Goal: Communication & Community: Participate in discussion

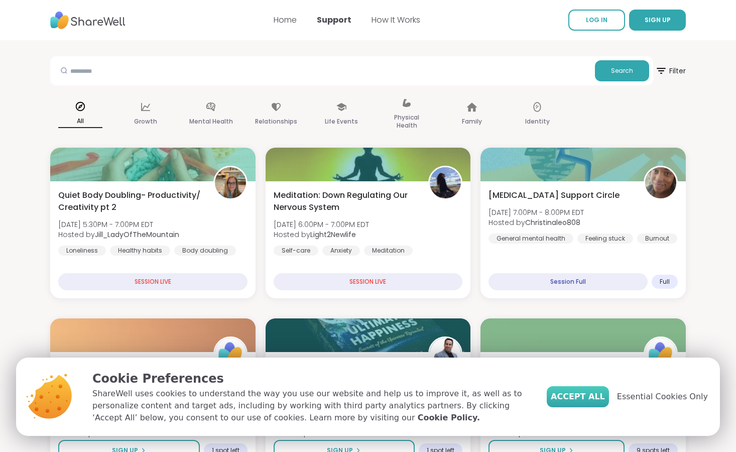
click at [599, 399] on span "Accept All" at bounding box center [578, 397] width 54 height 12
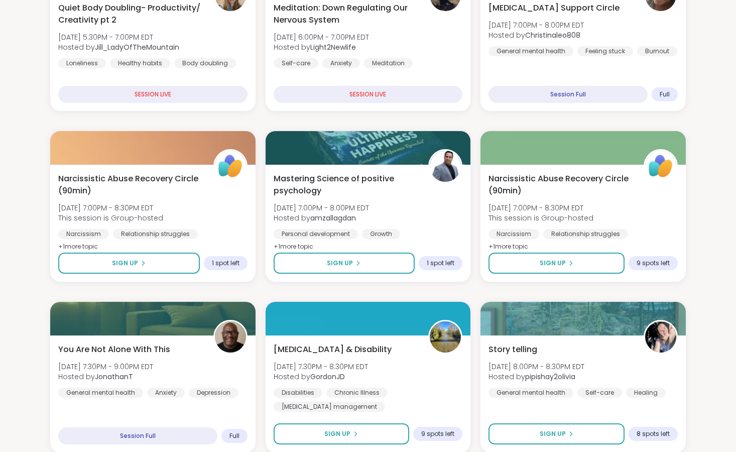
scroll to position [197, 0]
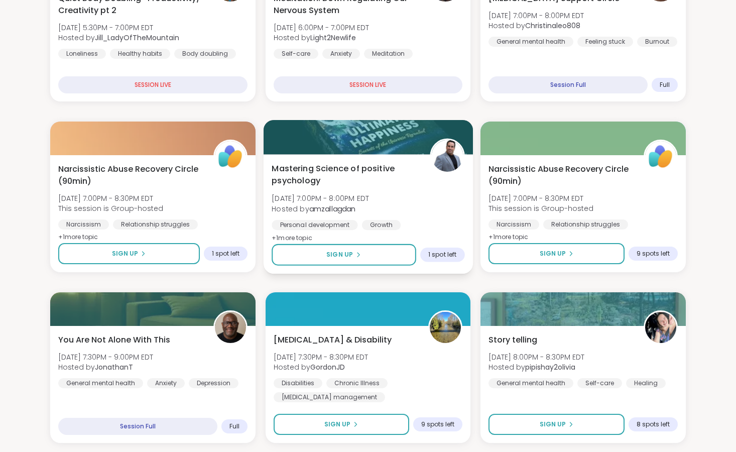
click at [306, 239] on span "+ 1 more topic" at bounding box center [292, 238] width 41 height 8
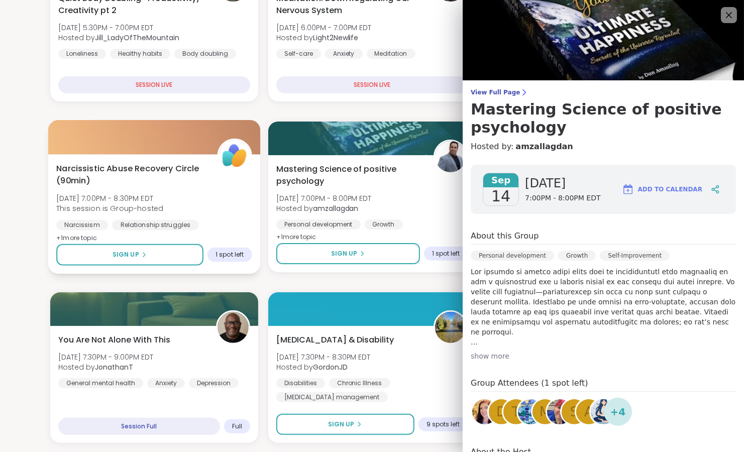
click at [93, 240] on span "+ 1 more topic" at bounding box center [76, 238] width 41 height 8
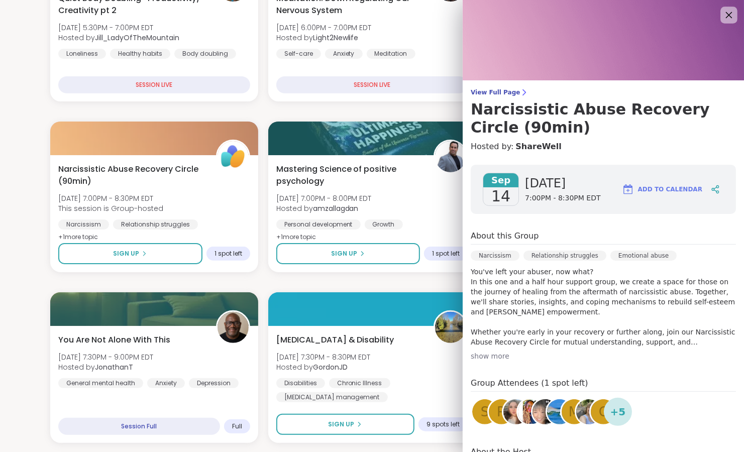
click at [722, 15] on icon at bounding box center [728, 15] width 13 height 13
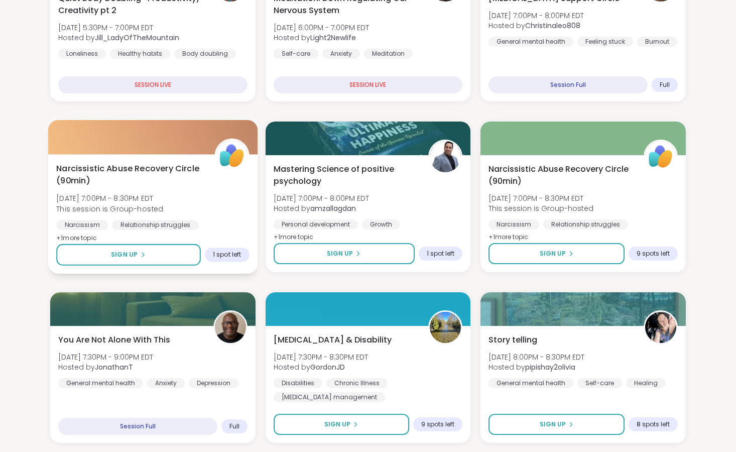
click at [85, 239] on span "+ 1 more topic" at bounding box center [76, 238] width 41 height 8
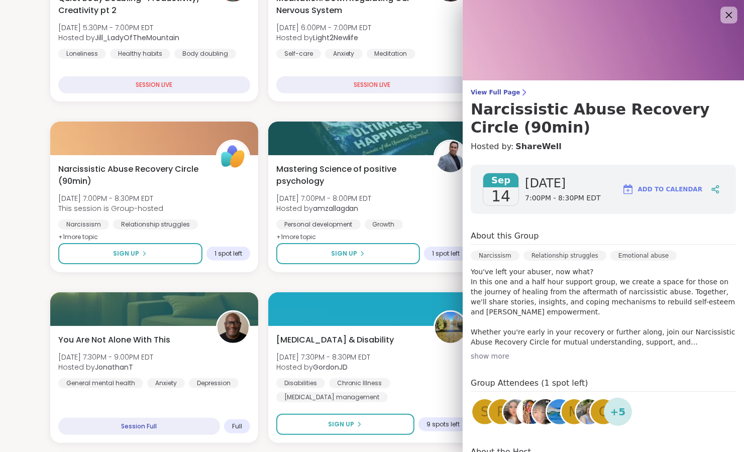
click at [722, 14] on icon at bounding box center [728, 15] width 13 height 13
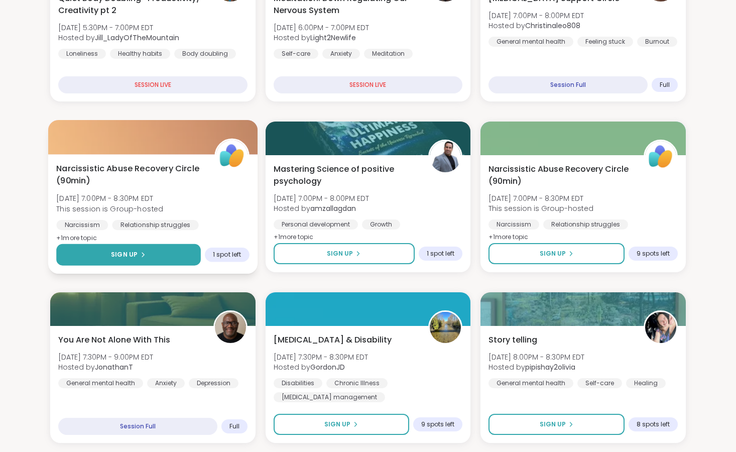
click at [120, 258] on span "Sign Up" at bounding box center [124, 254] width 27 height 9
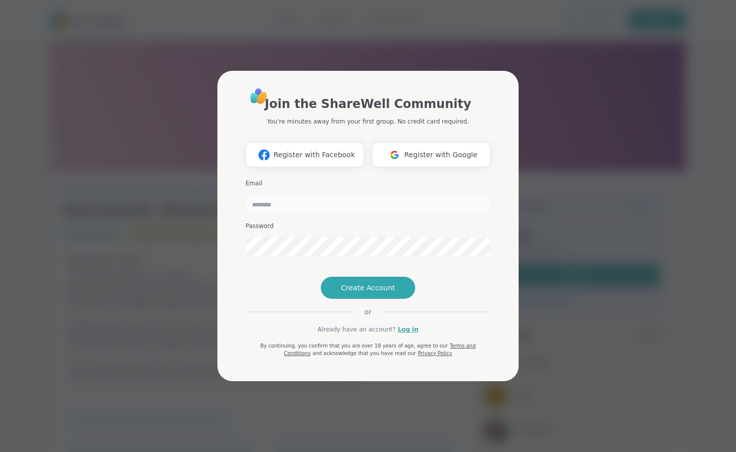
type input "**********"
click at [399, 334] on link "Log in" at bounding box center [408, 329] width 21 height 9
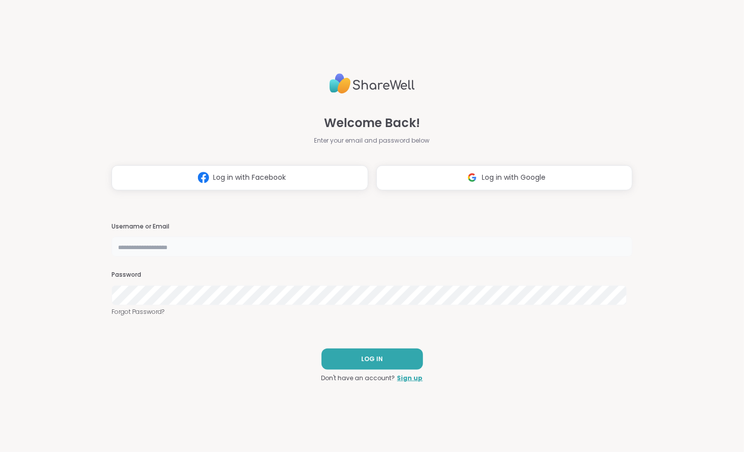
type input "**********"
click at [367, 355] on span "LOG IN" at bounding box center [372, 359] width 22 height 9
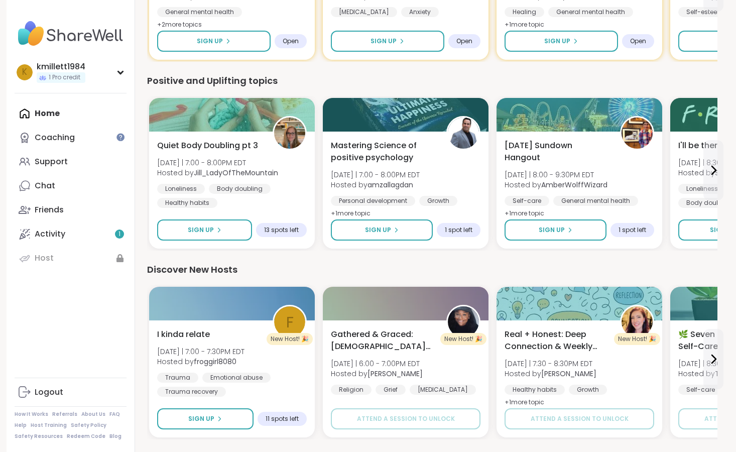
scroll to position [413, 0]
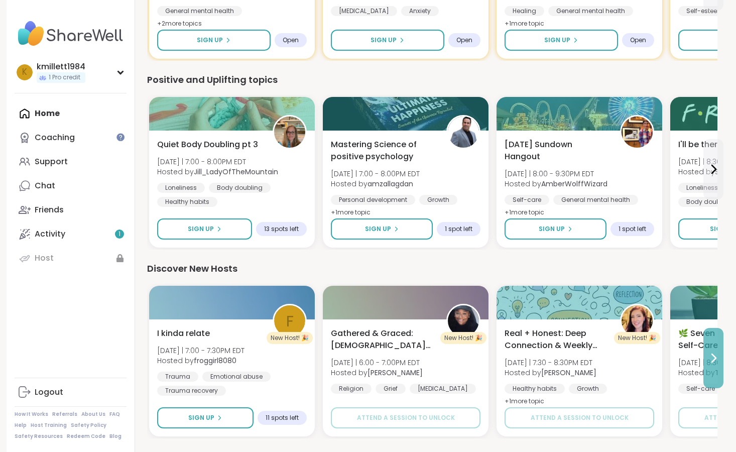
click at [714, 359] on icon at bounding box center [714, 358] width 12 height 12
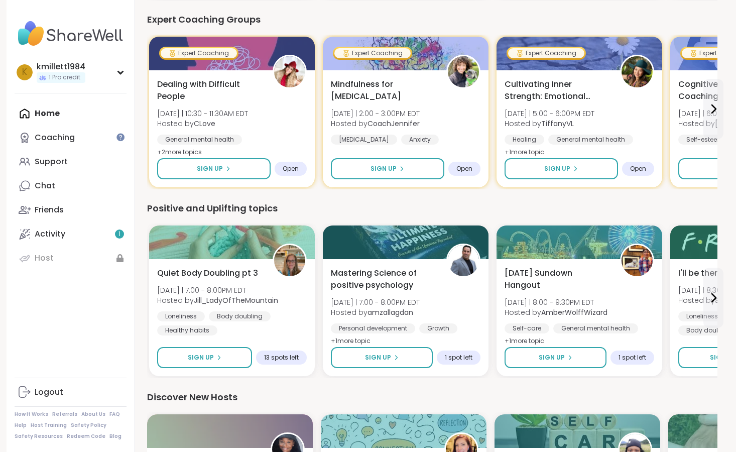
scroll to position [283, 0]
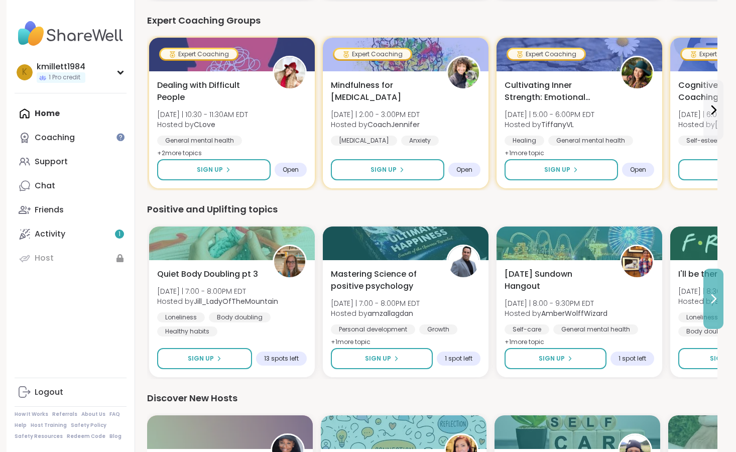
click at [713, 302] on icon at bounding box center [714, 299] width 4 height 8
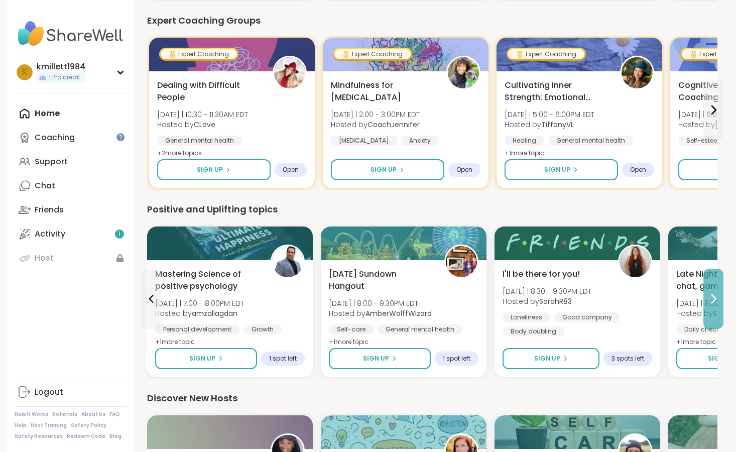
click at [713, 302] on icon at bounding box center [714, 299] width 4 height 8
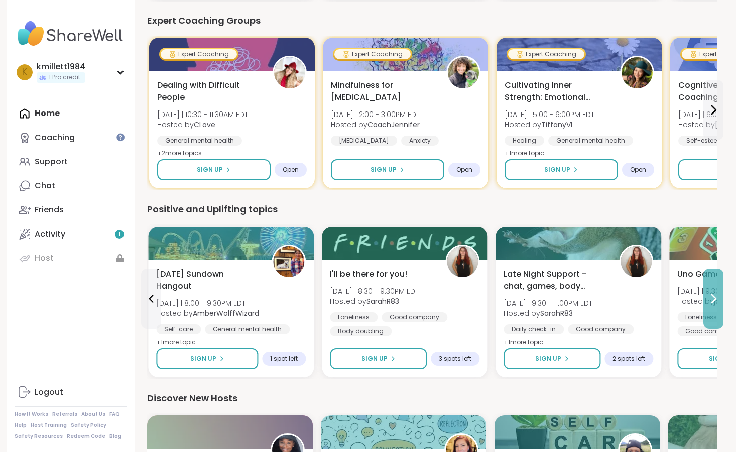
click at [713, 302] on icon at bounding box center [714, 299] width 4 height 8
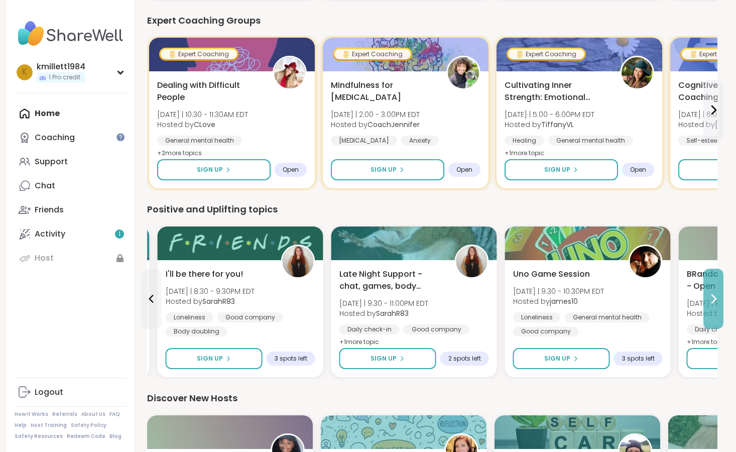
click at [713, 302] on icon at bounding box center [714, 299] width 4 height 8
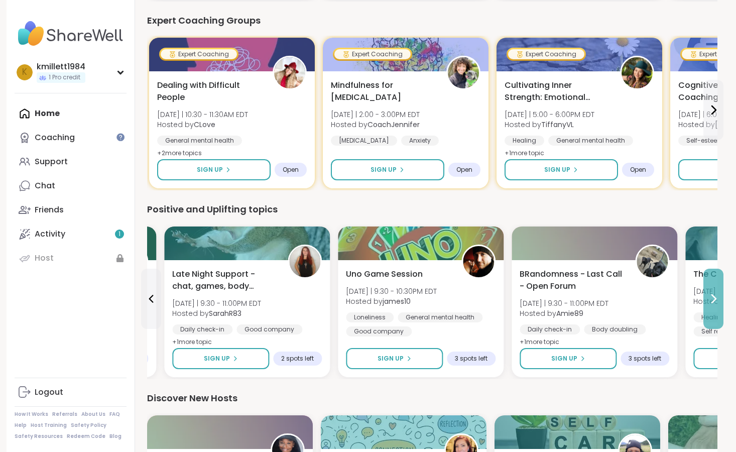
click at [713, 302] on icon at bounding box center [714, 299] width 4 height 8
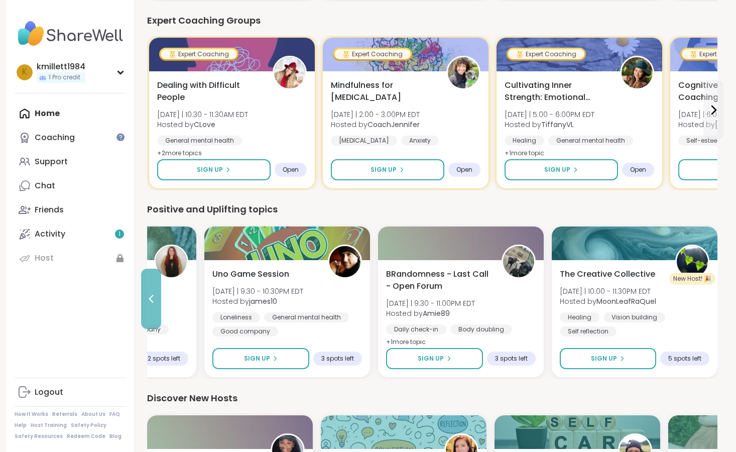
click at [155, 295] on icon at bounding box center [151, 299] width 12 height 12
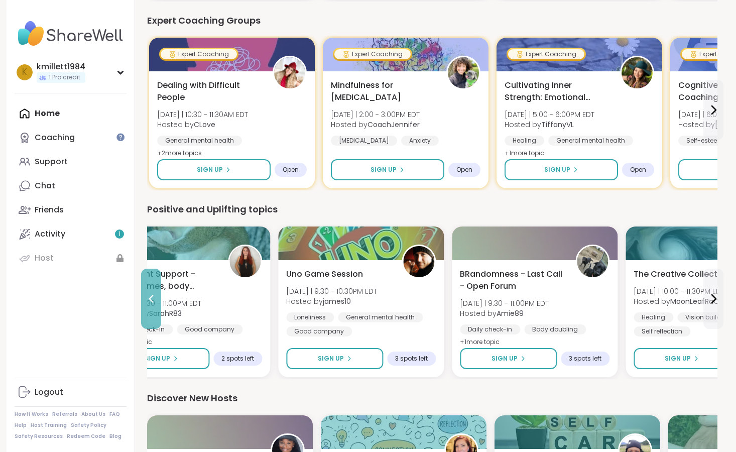
click at [155, 295] on icon at bounding box center [151, 299] width 12 height 12
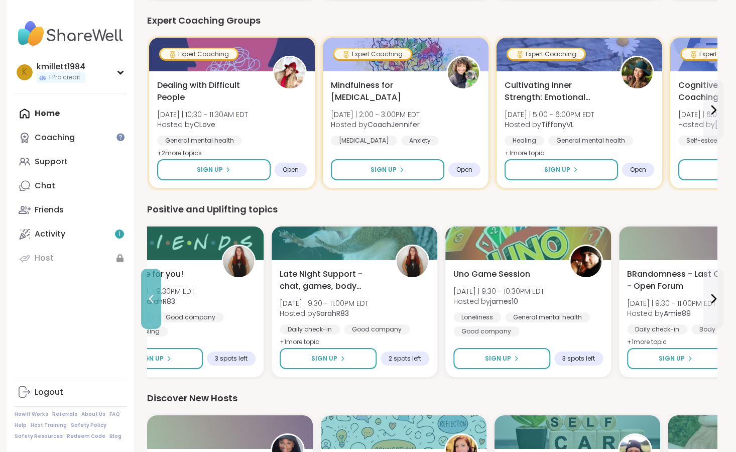
click at [155, 295] on icon at bounding box center [151, 299] width 12 height 12
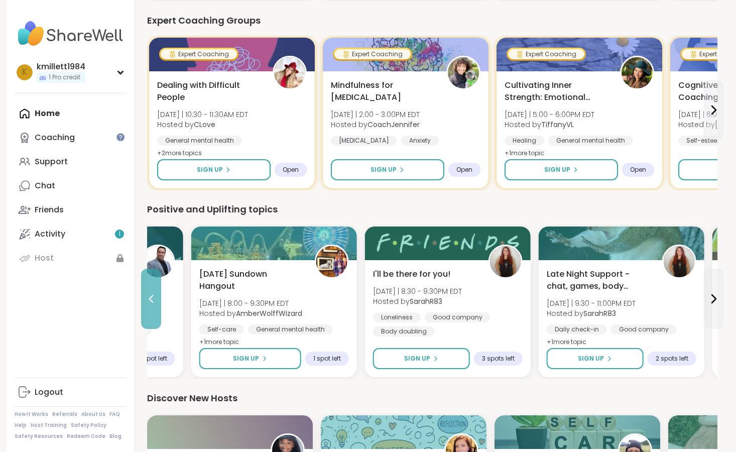
click at [155, 295] on icon at bounding box center [151, 299] width 12 height 12
click at [155, 295] on div "Mastering Science of positive psychology [DATE] | 7:00 - 8:00PM EDT Hosted by a…" at bounding box center [101, 308] width 150 height 80
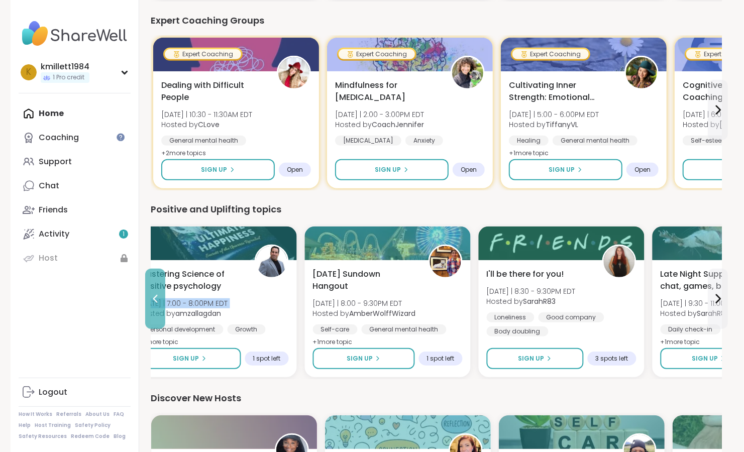
click at [155, 295] on icon at bounding box center [155, 299] width 12 height 12
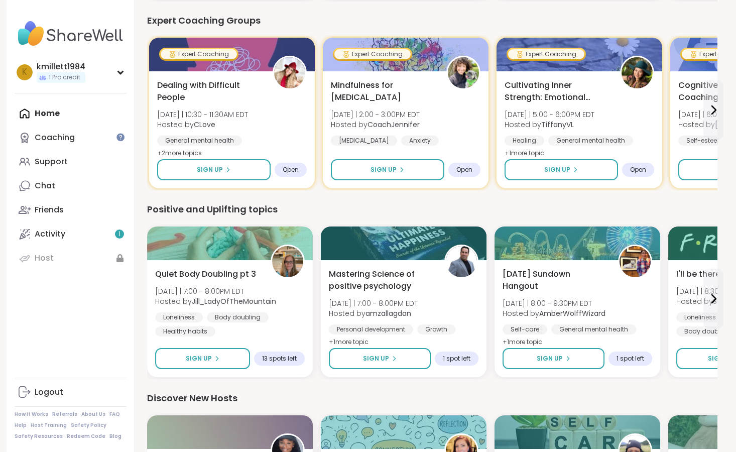
click at [155, 295] on span "[DATE] | 7:00 - 8:00PM EDT" at bounding box center [215, 291] width 121 height 10
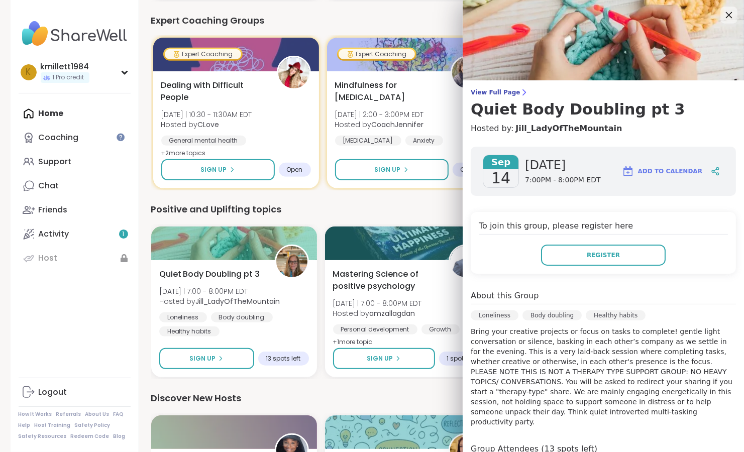
click at [726, 17] on icon at bounding box center [729, 15] width 7 height 7
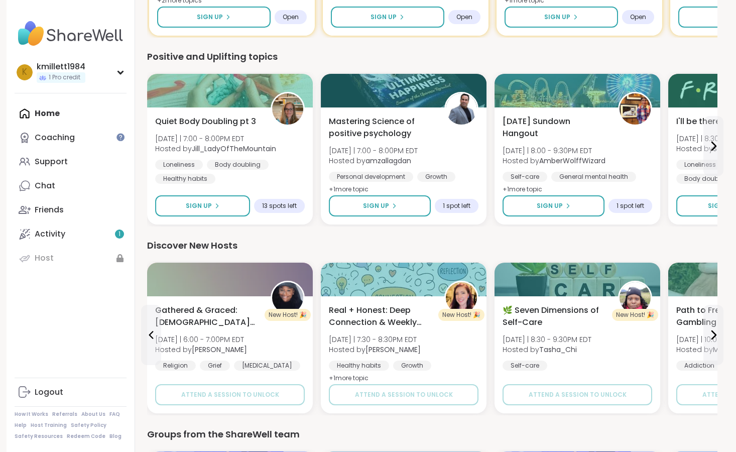
scroll to position [422, 0]
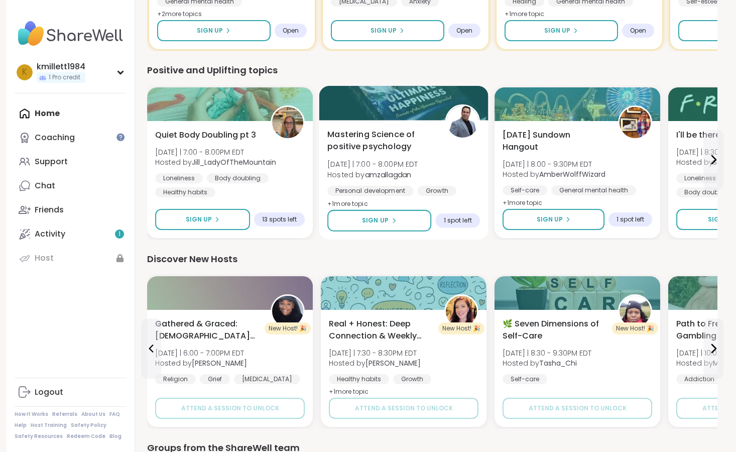
click at [361, 204] on span "+ 1 more topic" at bounding box center [347, 203] width 41 height 8
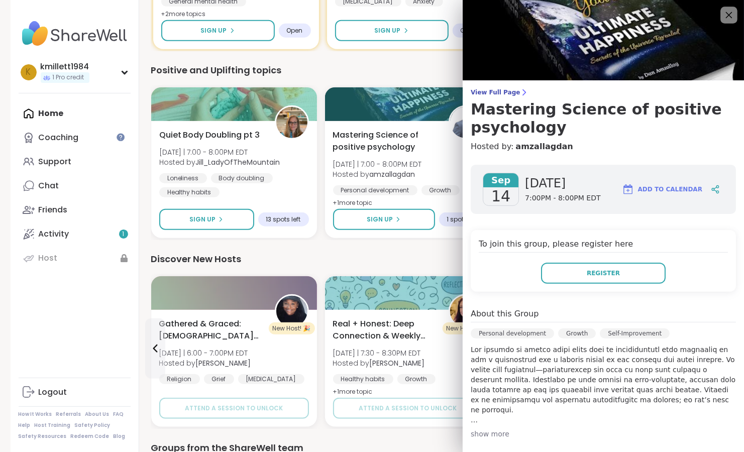
click at [722, 11] on icon at bounding box center [728, 15] width 13 height 13
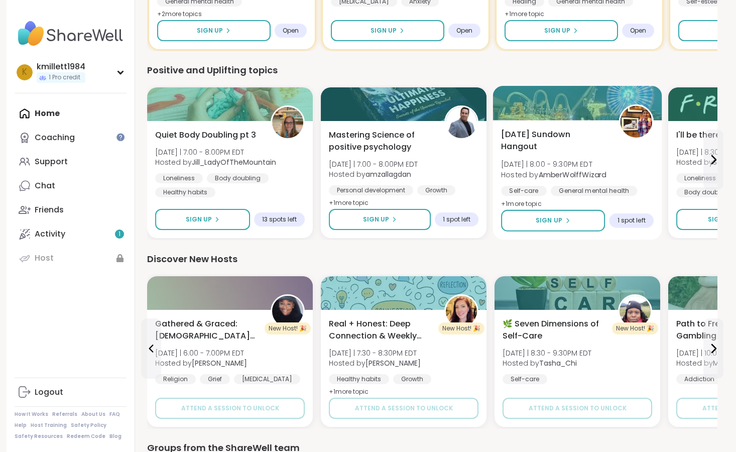
click at [535, 204] on span "+ 1 more topic" at bounding box center [521, 203] width 41 height 8
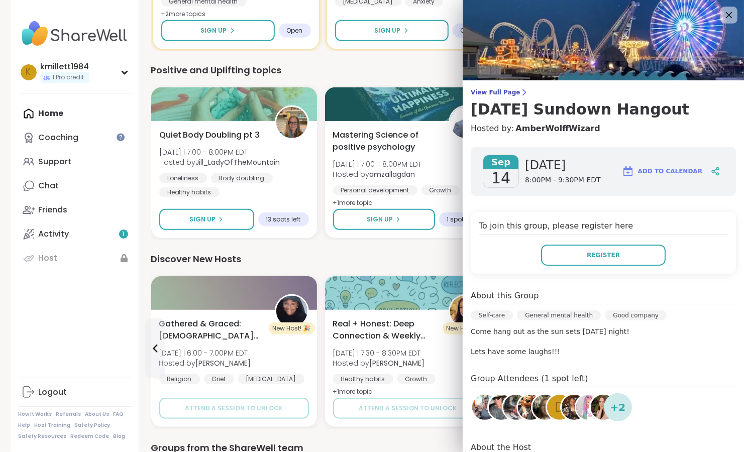
click at [726, 15] on icon at bounding box center [729, 15] width 7 height 7
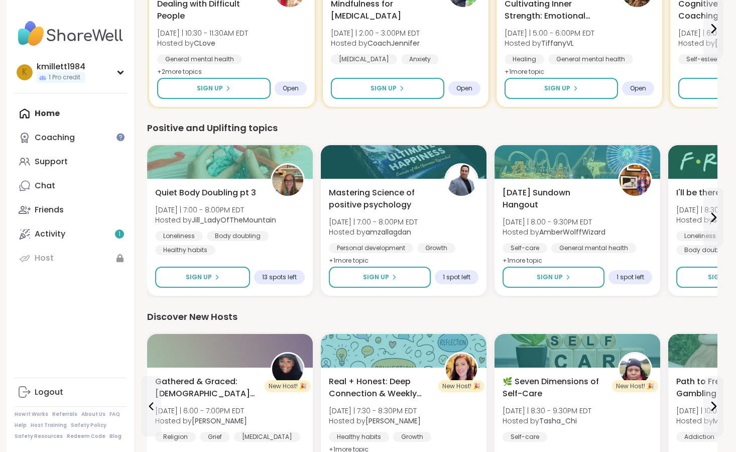
scroll to position [354, 0]
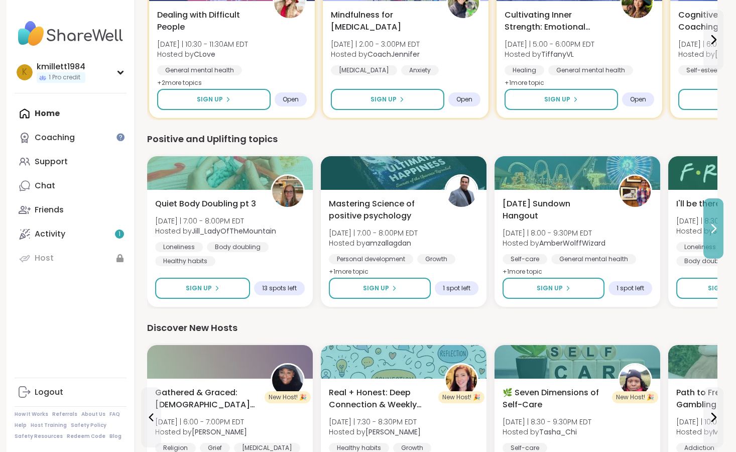
click at [717, 220] on button at bounding box center [714, 228] width 20 height 60
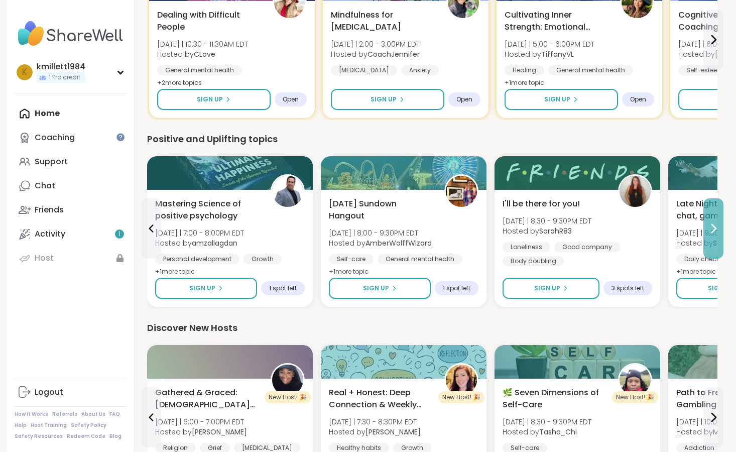
click at [717, 220] on button at bounding box center [714, 228] width 20 height 60
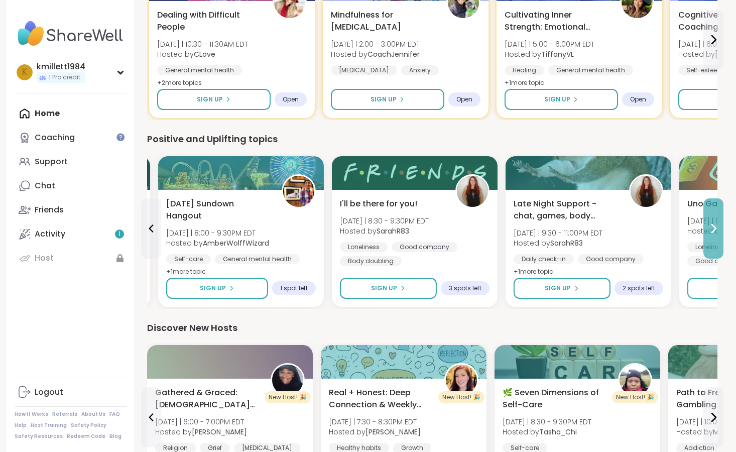
click at [717, 220] on button at bounding box center [714, 228] width 20 height 60
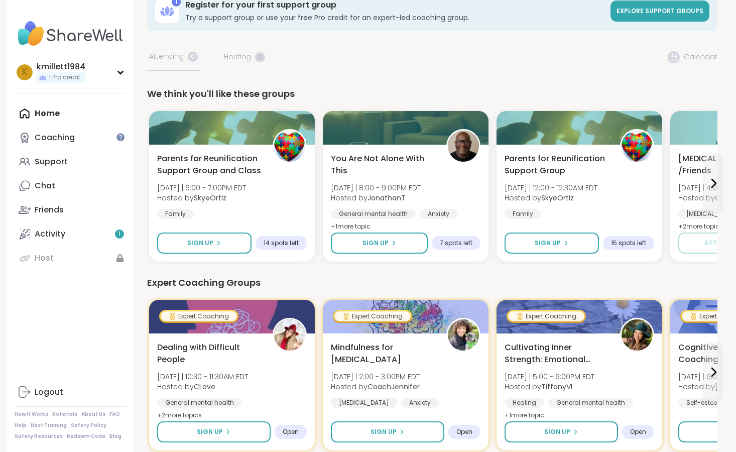
scroll to position [0, 0]
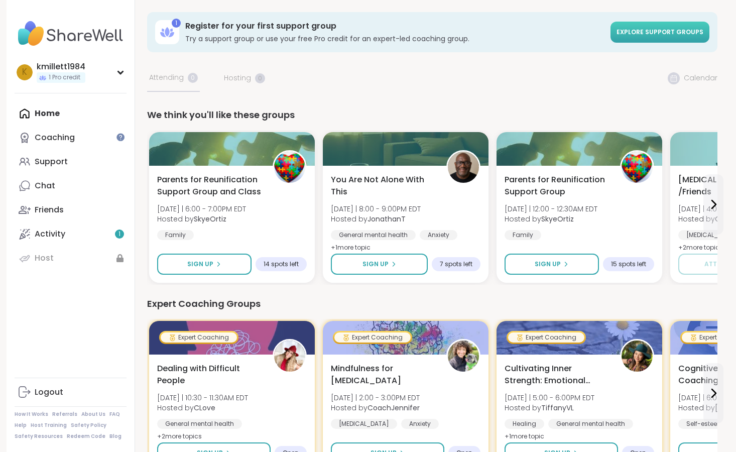
click at [648, 39] on link "Explore support groups" at bounding box center [660, 32] width 99 height 21
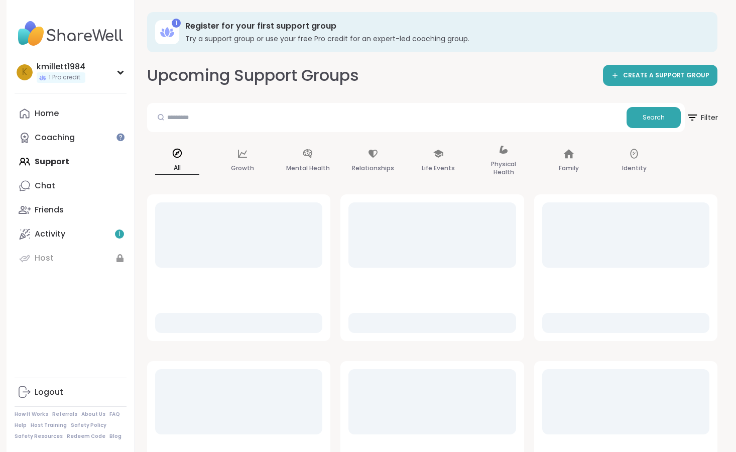
click at [709, 113] on span "Filter" at bounding box center [702, 117] width 32 height 25
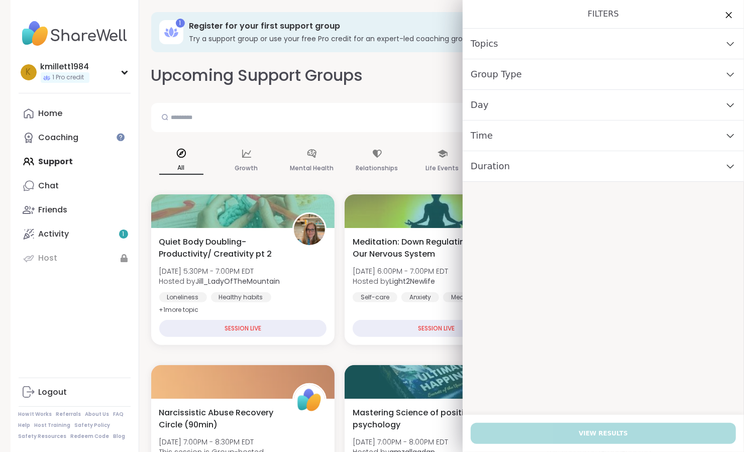
click at [572, 104] on div "Day" at bounding box center [603, 105] width 281 height 31
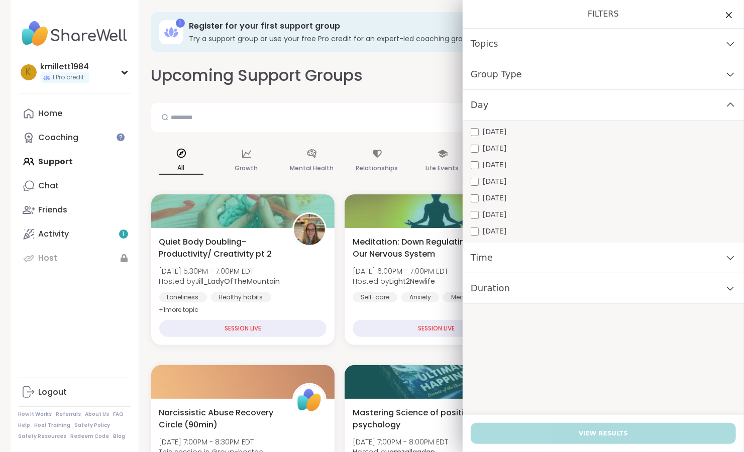
click at [494, 231] on span "[DATE]" at bounding box center [495, 231] width 24 height 11
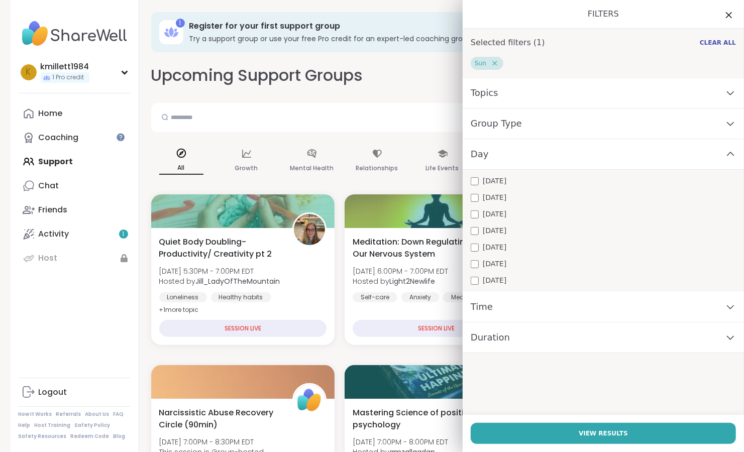
click at [506, 311] on div "Time" at bounding box center [603, 307] width 281 height 31
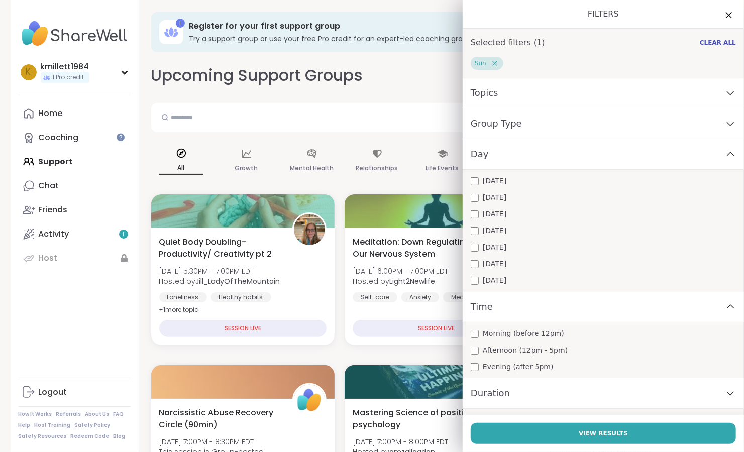
click at [512, 369] on span "Evening (after 5pm)" at bounding box center [518, 367] width 71 height 11
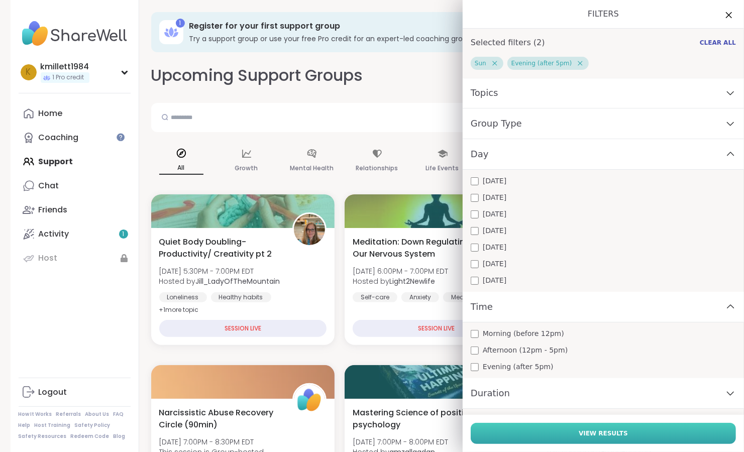
click at [547, 436] on button "View Results" at bounding box center [603, 433] width 265 height 21
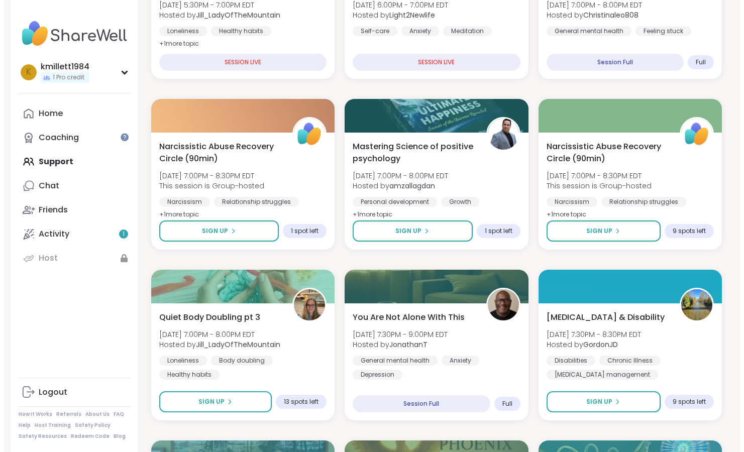
scroll to position [294, 0]
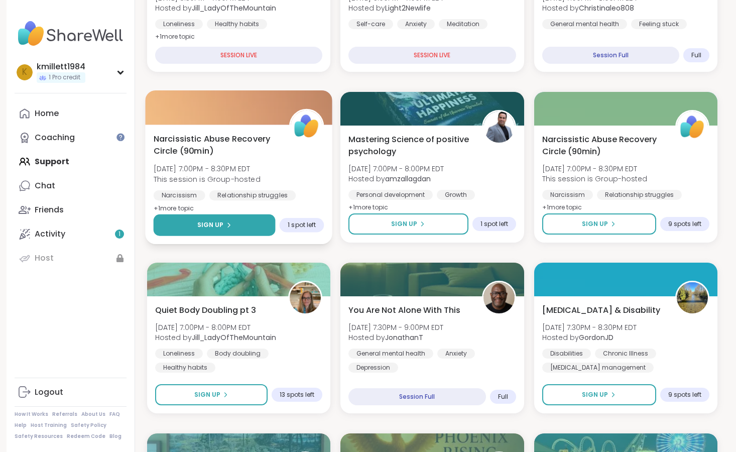
click at [242, 227] on button "Sign Up" at bounding box center [215, 225] width 122 height 22
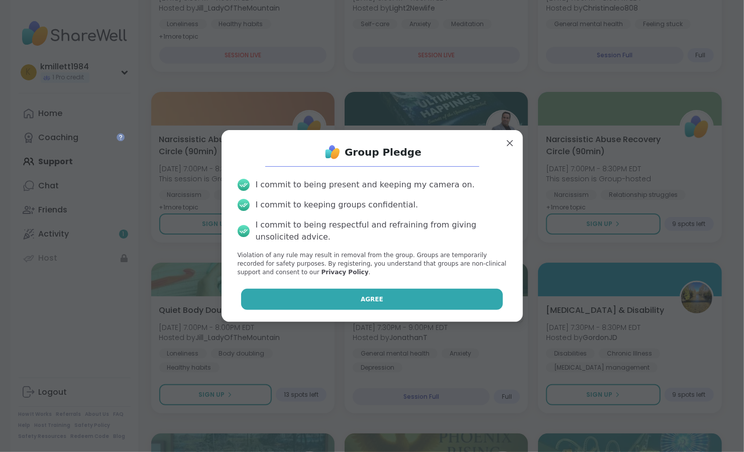
click at [325, 303] on button "Agree" at bounding box center [372, 299] width 262 height 21
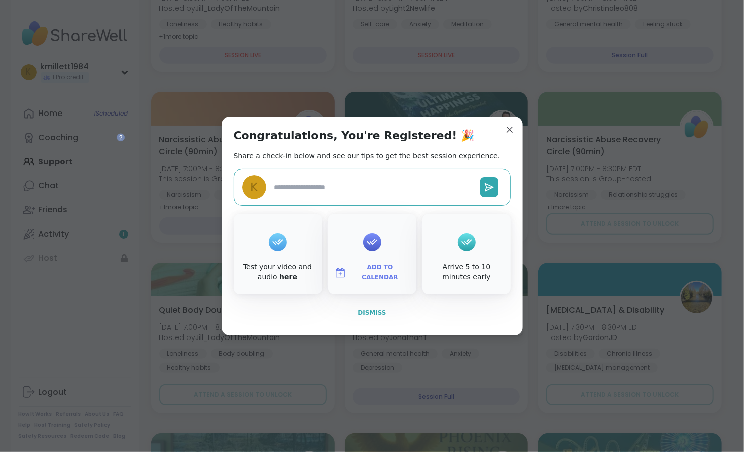
click at [368, 310] on span "Dismiss" at bounding box center [372, 312] width 28 height 7
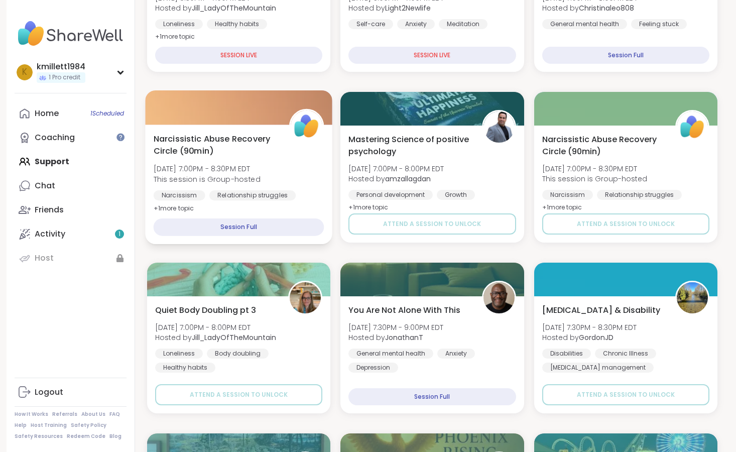
click at [271, 186] on div "Narcissistic Abuse Recovery Circle (90min) [DATE] 7:00PM - 8:30PM EDT This sess…" at bounding box center [239, 174] width 171 height 82
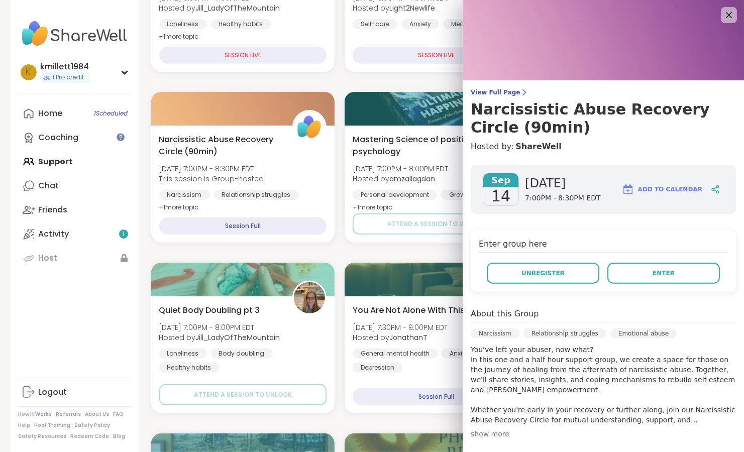
click at [492, 435] on div "show more" at bounding box center [603, 434] width 265 height 10
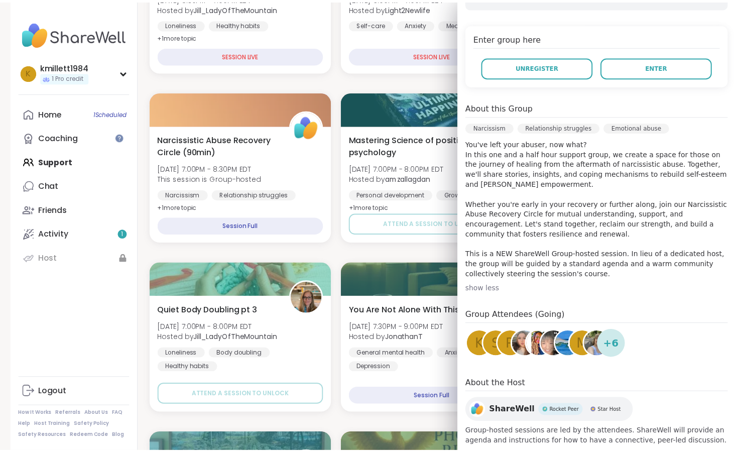
scroll to position [224, 0]
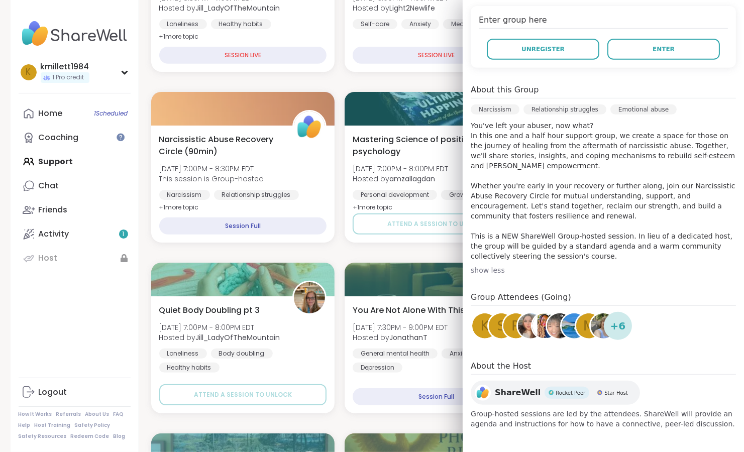
click at [614, 325] on span "+ 6" at bounding box center [618, 325] width 16 height 15
click at [540, 295] on h4 "Group Attendees (Going)" at bounding box center [603, 298] width 265 height 15
click at [652, 53] on span "Enter" at bounding box center [663, 49] width 22 height 9
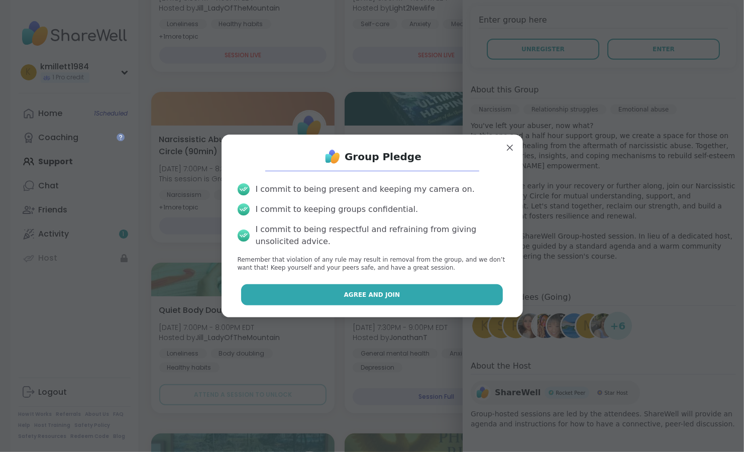
click at [445, 296] on button "Agree and Join" at bounding box center [372, 294] width 262 height 21
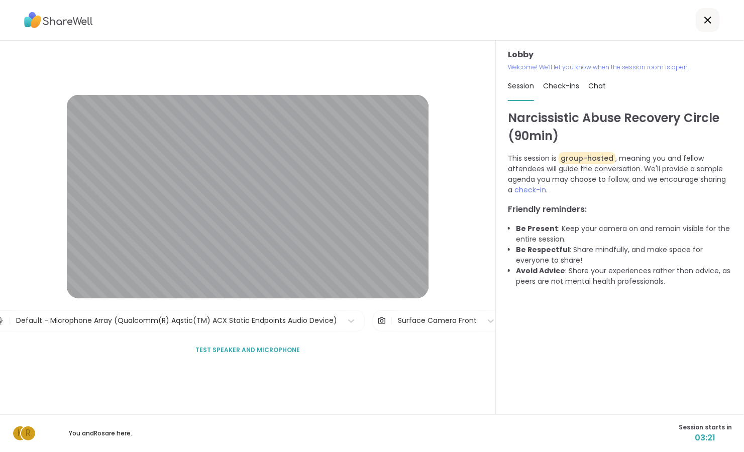
click at [564, 86] on span "Check-ins" at bounding box center [561, 86] width 36 height 10
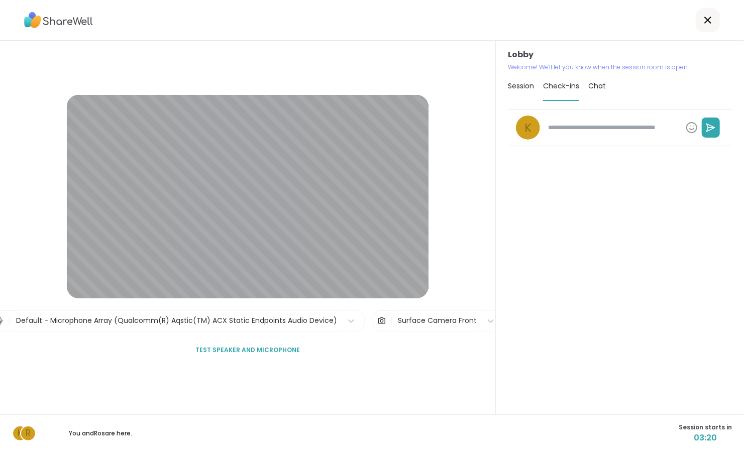
type textarea "*"
click at [593, 85] on span "Chat" at bounding box center [597, 86] width 18 height 10
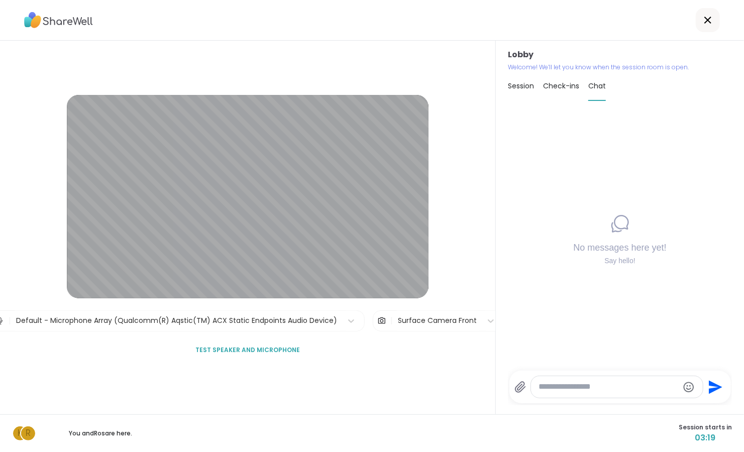
click at [561, 391] on textarea "Type your message" at bounding box center [609, 387] width 140 height 11
type textarea "**********"
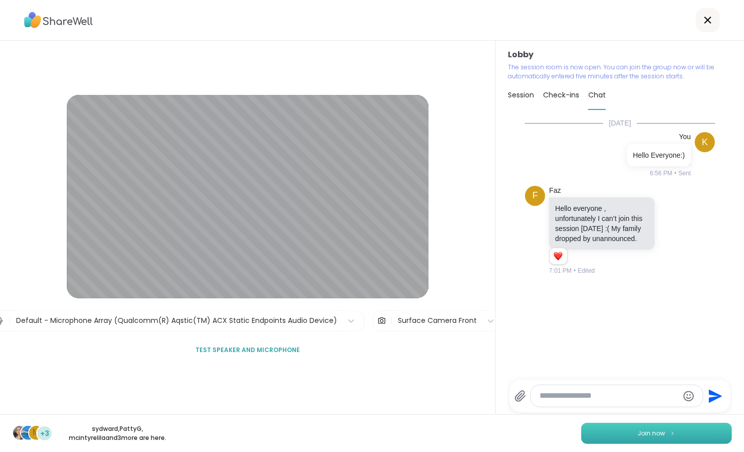
click at [634, 441] on button "Join now" at bounding box center [656, 433] width 151 height 21
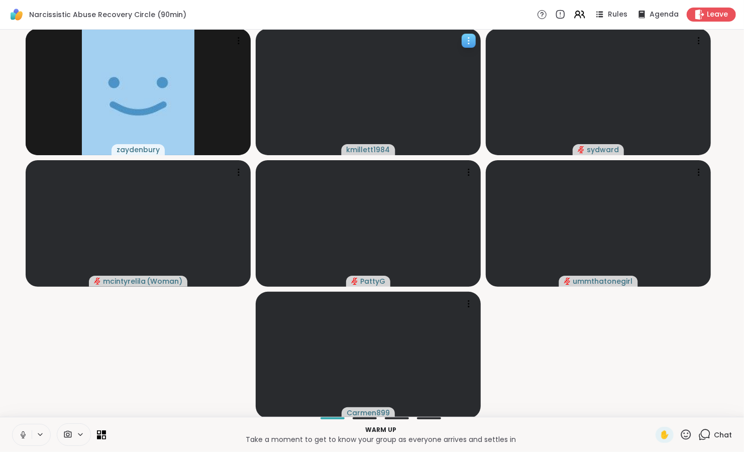
click at [470, 42] on icon at bounding box center [469, 41] width 10 height 10
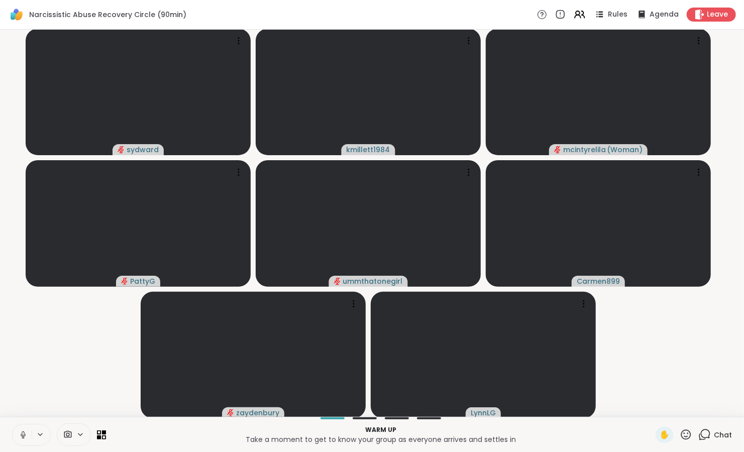
click at [24, 437] on icon at bounding box center [23, 434] width 9 height 9
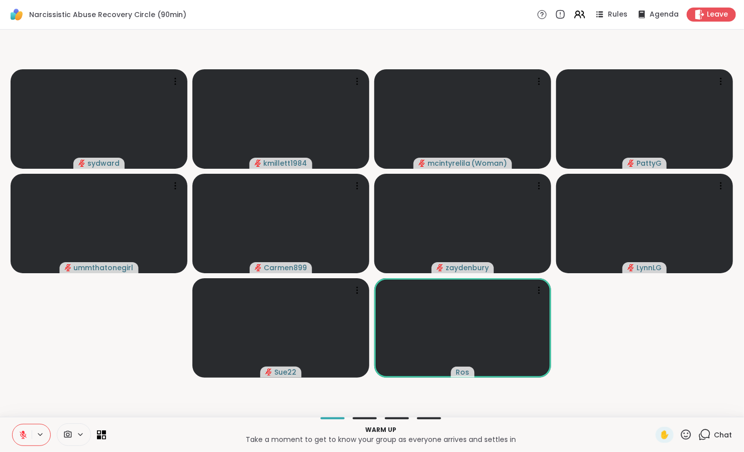
click at [21, 437] on icon at bounding box center [23, 434] width 9 height 9
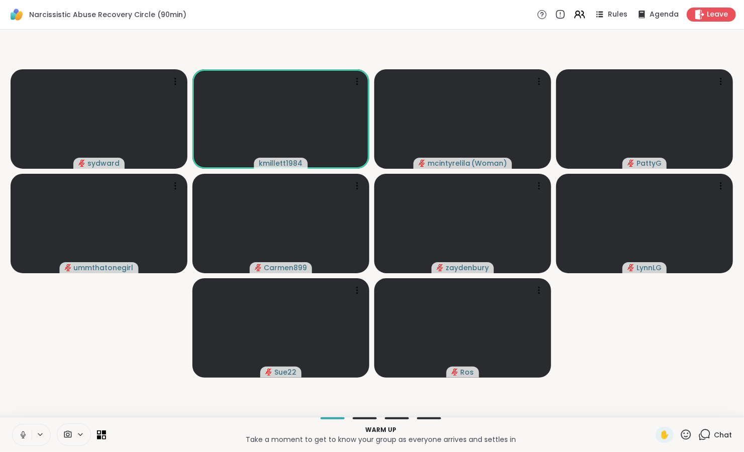
click at [20, 435] on icon at bounding box center [23, 434] width 9 height 9
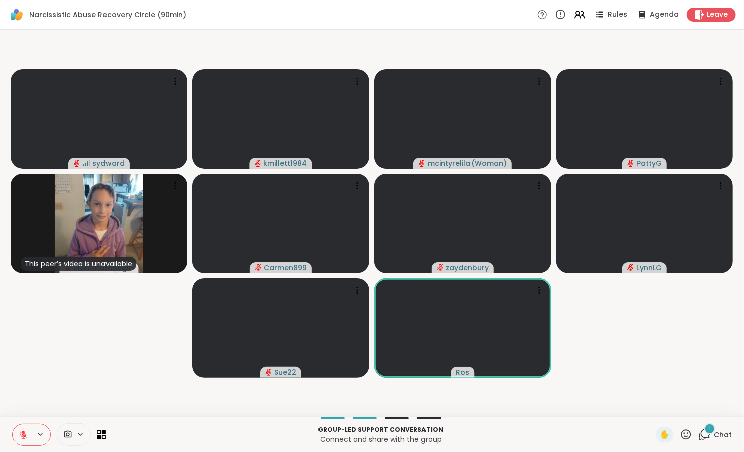
click at [698, 437] on icon at bounding box center [704, 434] width 13 height 13
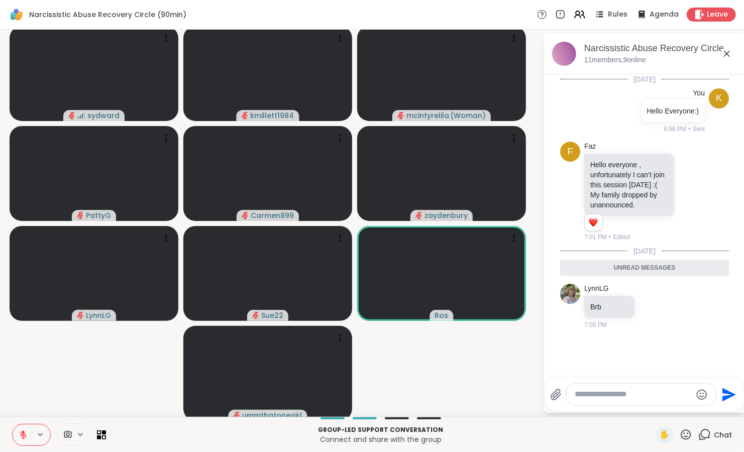
click at [697, 394] on icon "Emoji picker" at bounding box center [702, 394] width 11 height 11
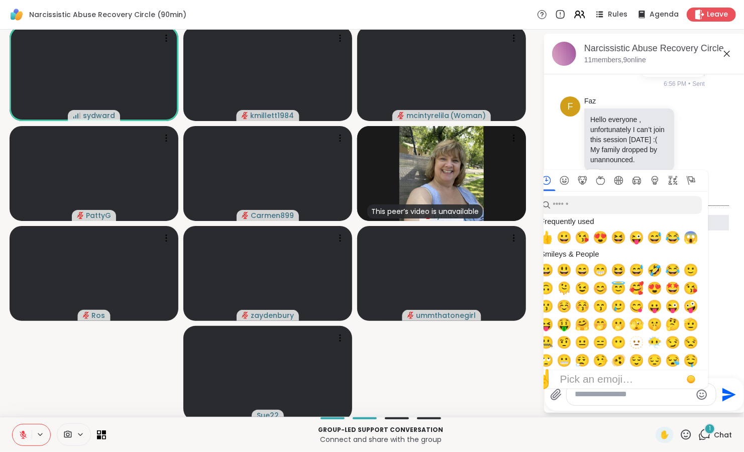
scroll to position [39, 0]
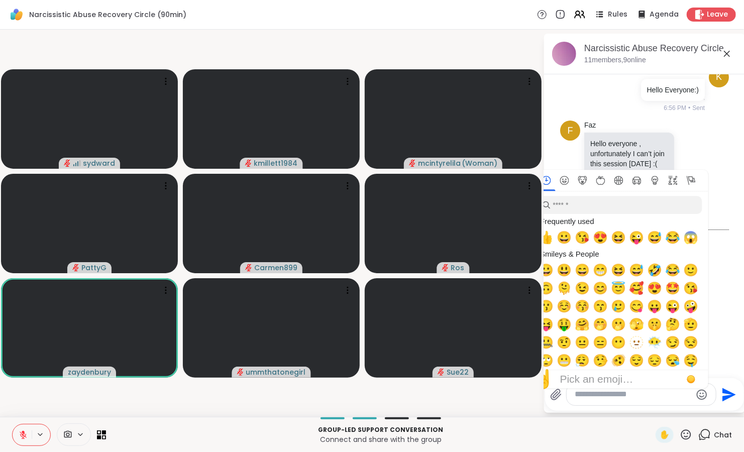
click at [22, 438] on icon at bounding box center [23, 434] width 7 height 7
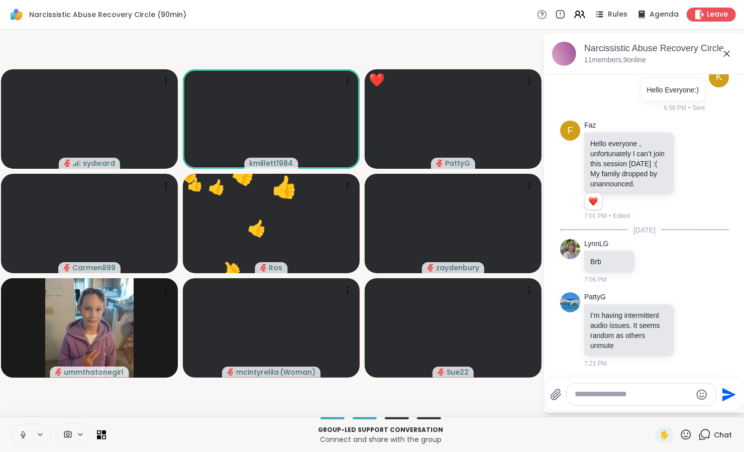
click at [28, 427] on button at bounding box center [22, 434] width 19 height 21
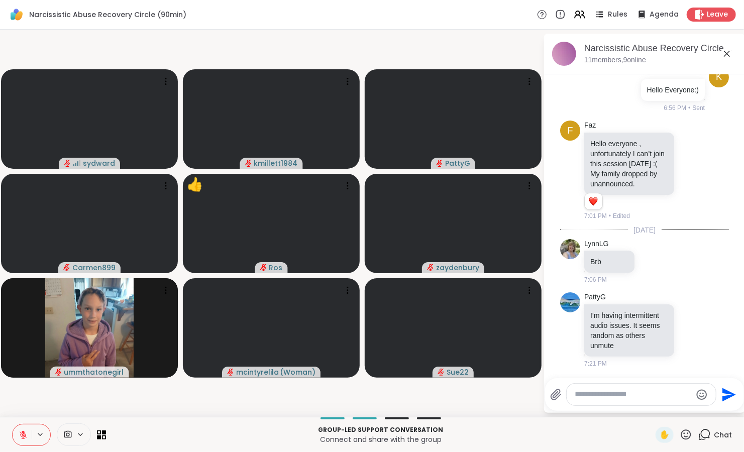
click at [28, 427] on button at bounding box center [22, 434] width 19 height 21
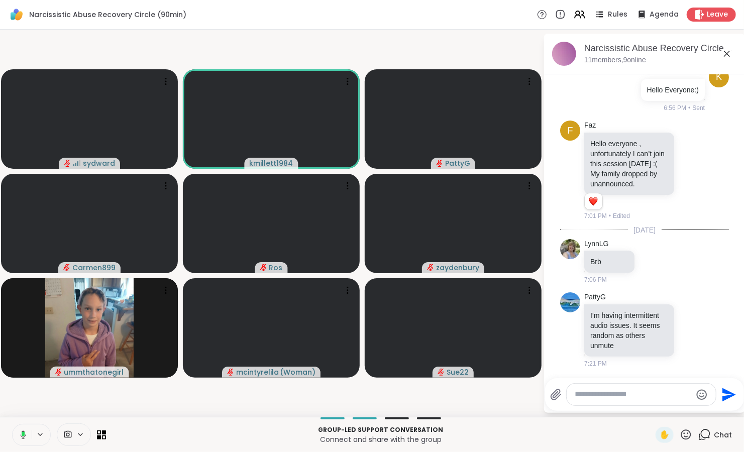
click at [28, 427] on button at bounding box center [21, 434] width 21 height 21
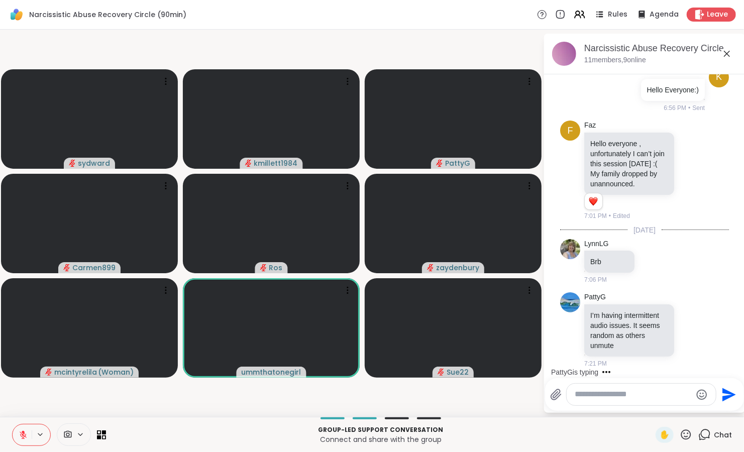
click at [732, 365] on div "PattyG is typing" at bounding box center [646, 372] width 197 height 16
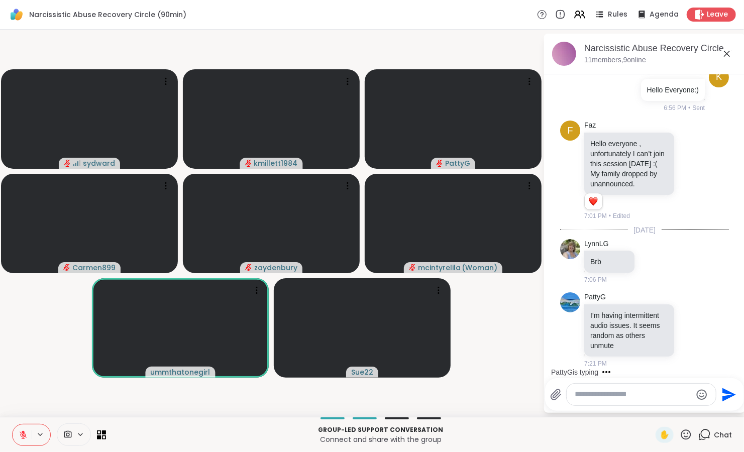
scroll to position [162, 0]
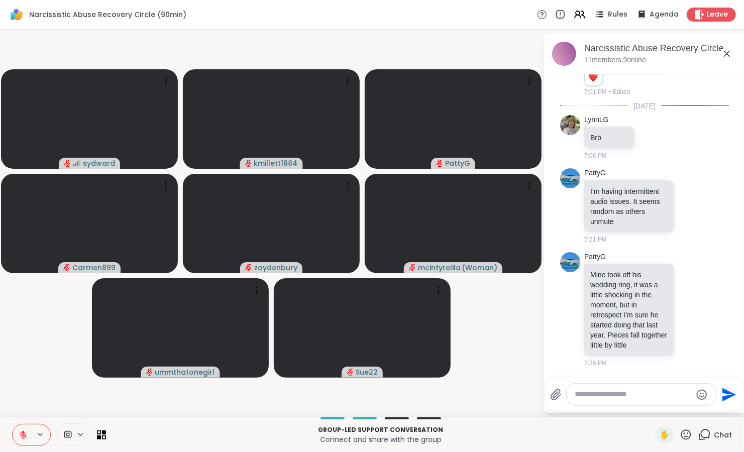
click at [27, 436] on icon at bounding box center [23, 434] width 9 height 9
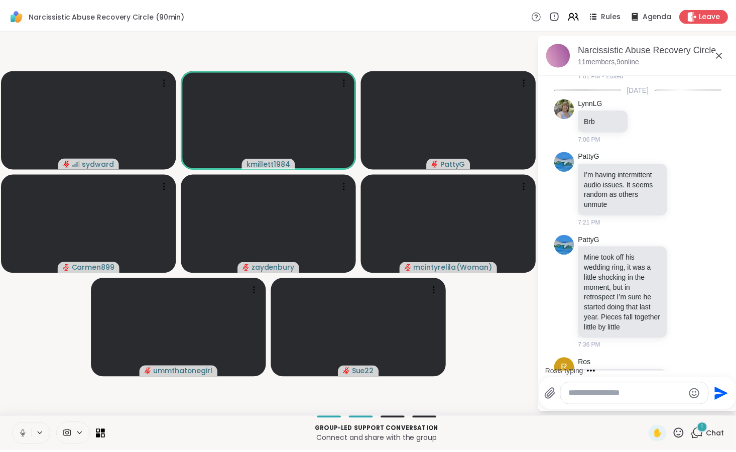
scroll to position [284, 0]
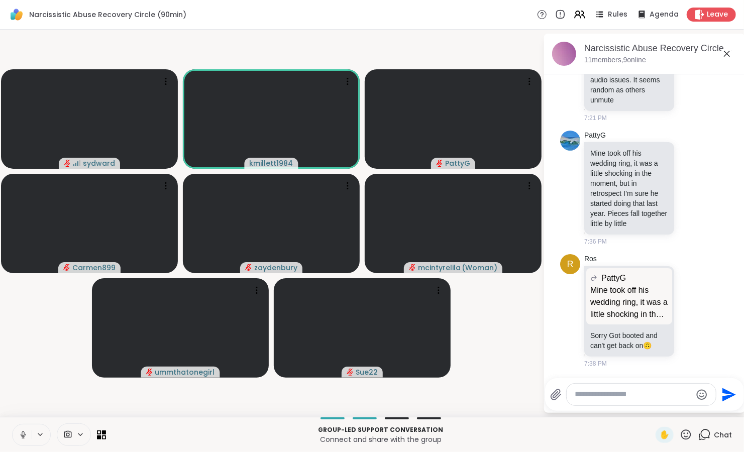
click at [25, 432] on icon at bounding box center [23, 434] width 9 height 9
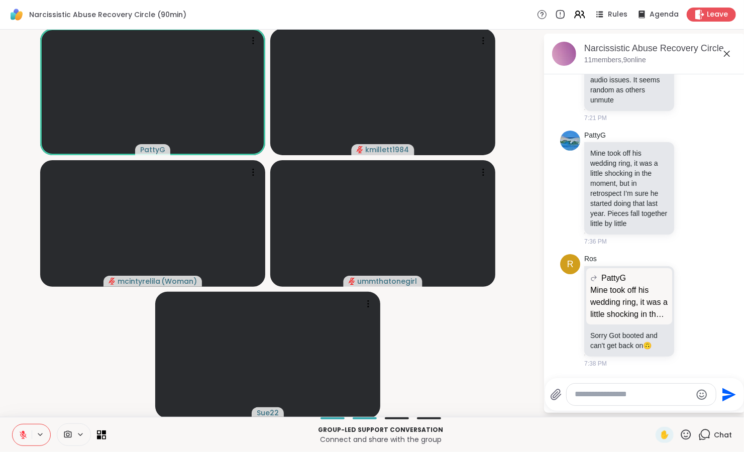
click at [21, 432] on icon at bounding box center [23, 434] width 9 height 9
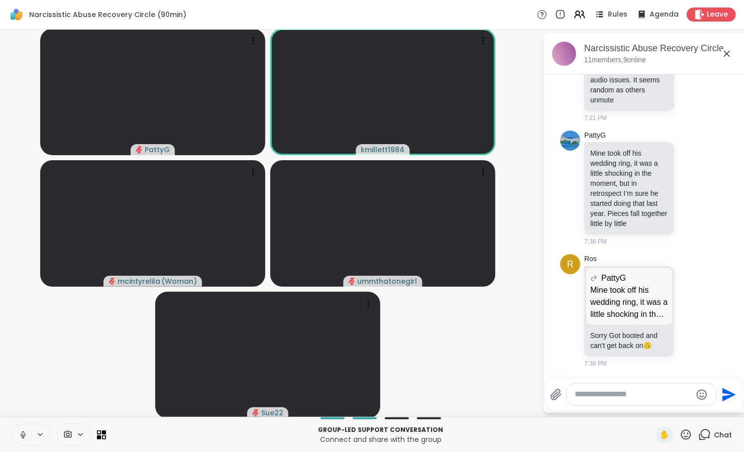
click at [22, 433] on icon at bounding box center [23, 434] width 9 height 9
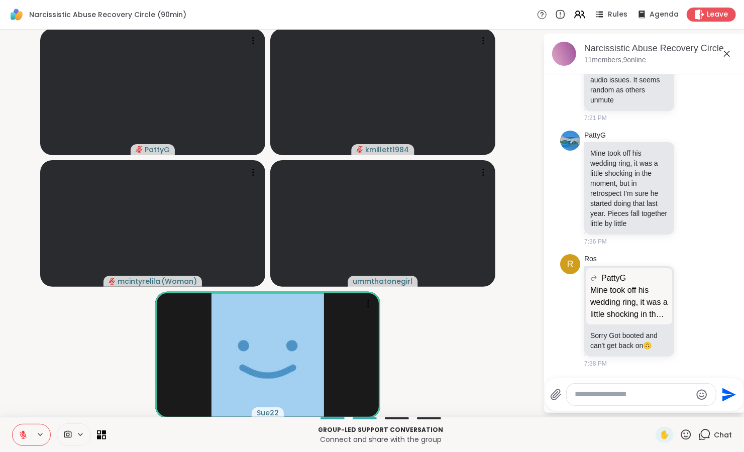
click at [607, 402] on div at bounding box center [641, 395] width 149 height 22
click at [604, 398] on textarea "Type your message" at bounding box center [633, 394] width 117 height 11
type textarea "*"
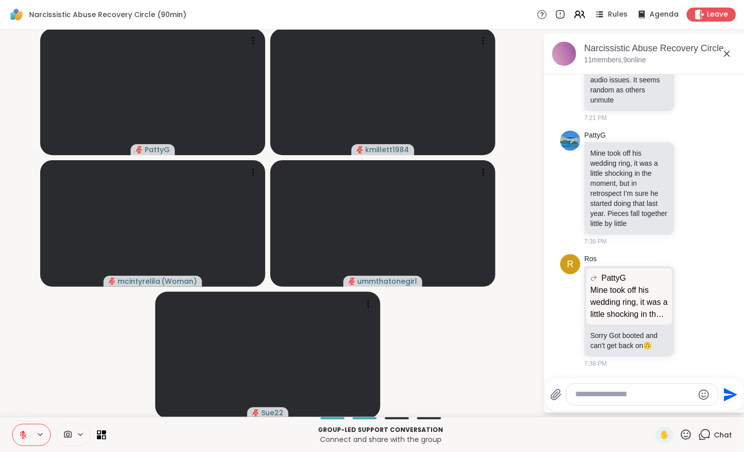
click at [22, 436] on icon at bounding box center [23, 434] width 9 height 9
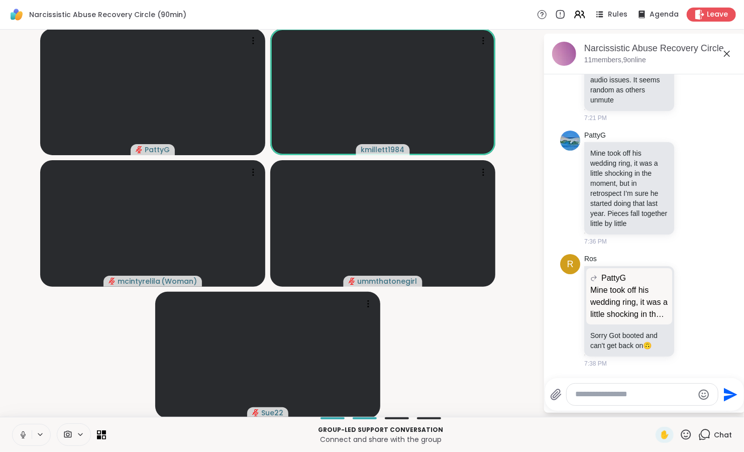
click at [27, 438] on icon at bounding box center [23, 434] width 9 height 9
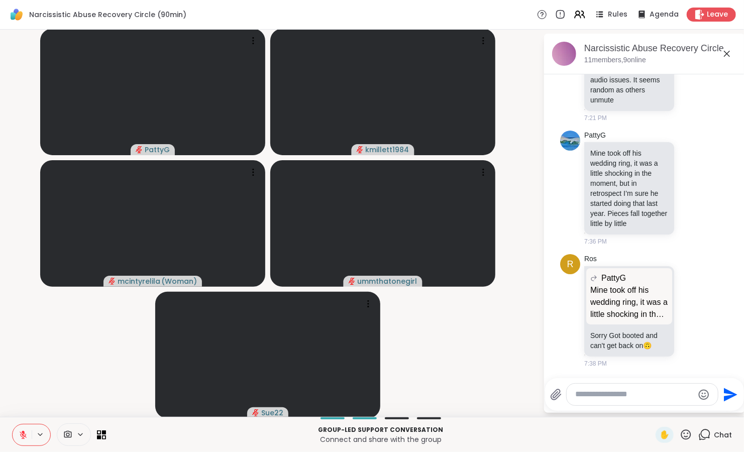
click at [453, 347] on video-player-container "PattyG kmillett1984 mcintyrelila ( Woman ) ummthatonegirl Sue22" at bounding box center [271, 223] width 531 height 379
click at [23, 436] on icon at bounding box center [23, 434] width 9 height 9
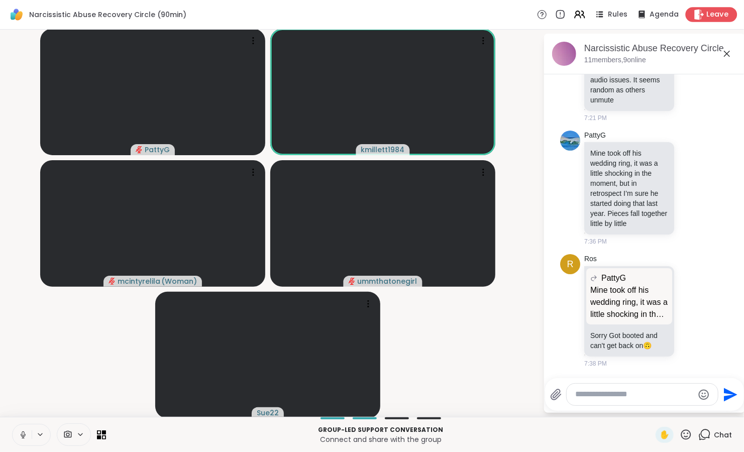
click at [707, 12] on span "Leave" at bounding box center [718, 15] width 22 height 11
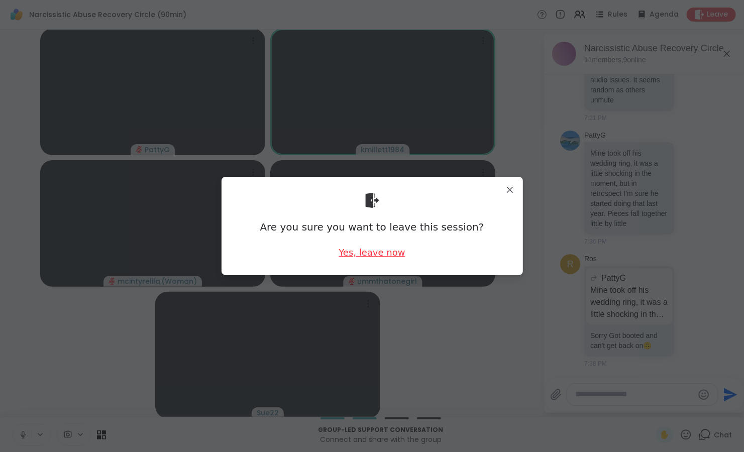
click at [379, 250] on div "Yes, leave now" at bounding box center [372, 252] width 66 height 13
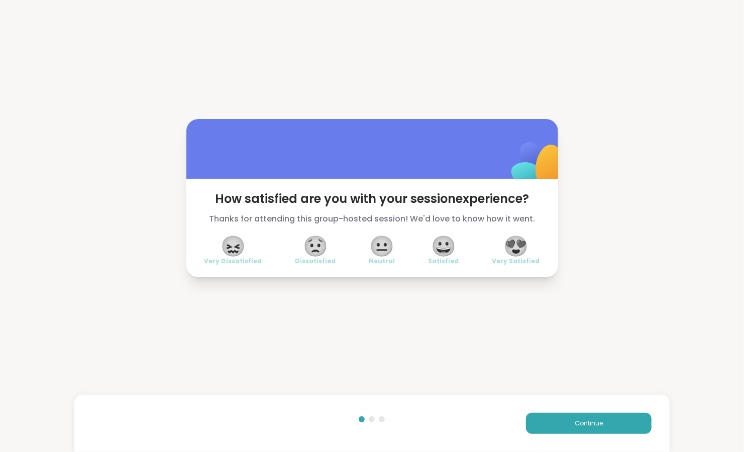
click at [509, 248] on span "😍" at bounding box center [515, 246] width 25 height 18
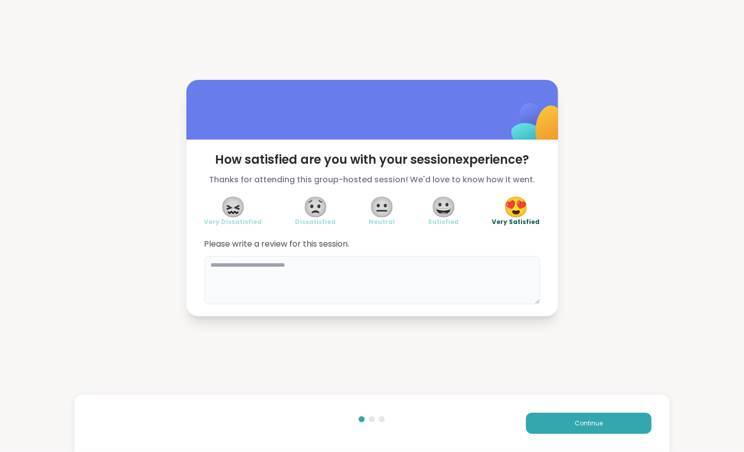
click at [359, 279] on textarea at bounding box center [372, 280] width 336 height 48
type textarea "**********"
click at [593, 426] on span "Continue" at bounding box center [589, 423] width 28 height 9
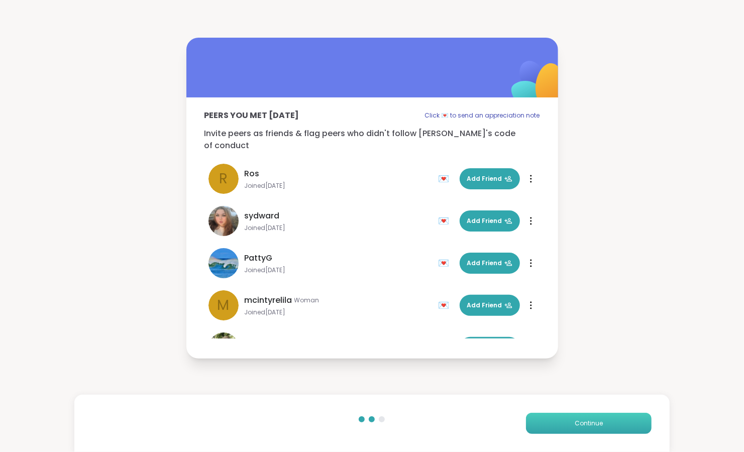
click at [588, 423] on span "Continue" at bounding box center [589, 423] width 28 height 9
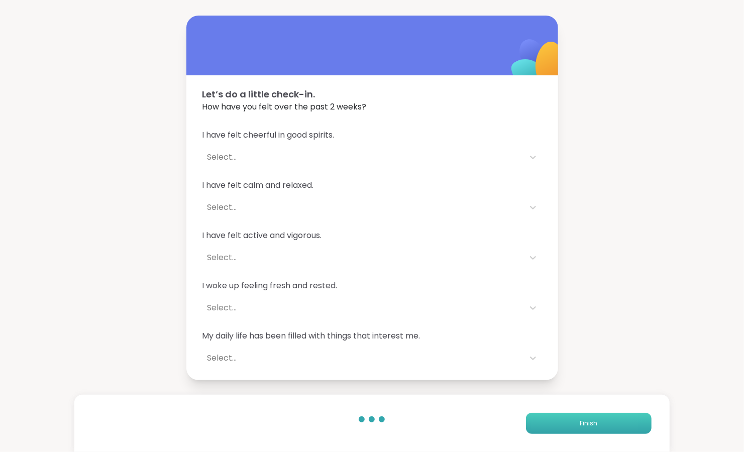
click at [580, 421] on span "Finish" at bounding box center [589, 423] width 18 height 9
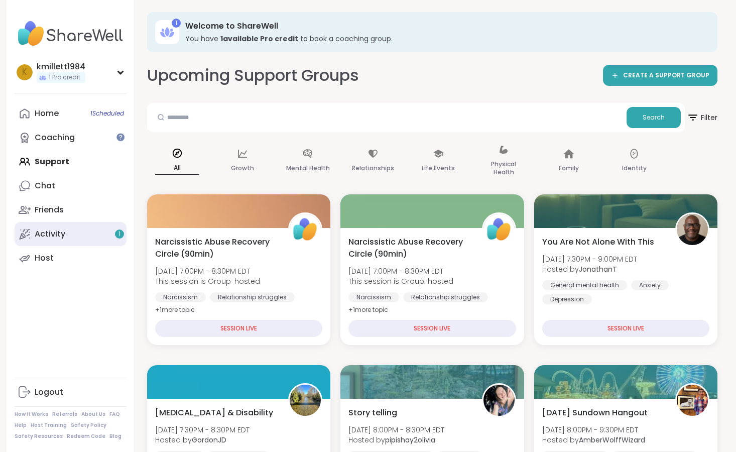
click at [84, 239] on link "Activity 1" at bounding box center [71, 234] width 112 height 24
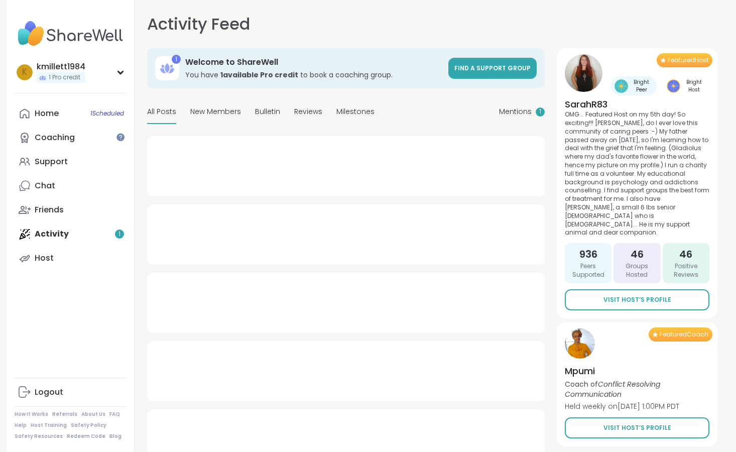
type textarea "*"
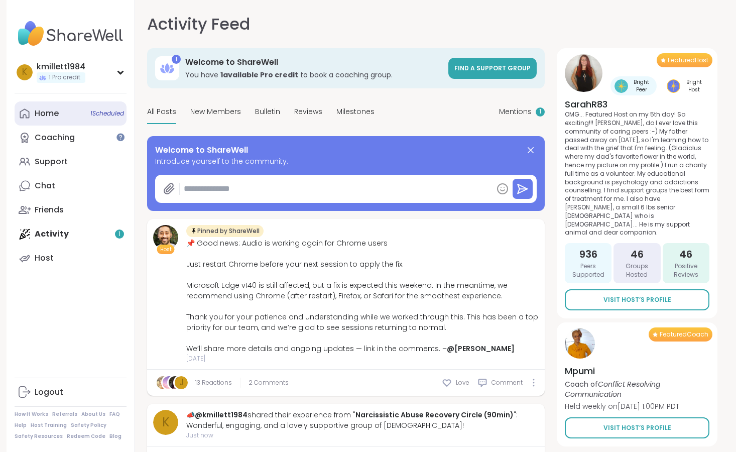
click at [103, 113] on span "1 Scheduled" at bounding box center [107, 113] width 34 height 8
